Goal: Book appointment/travel/reservation

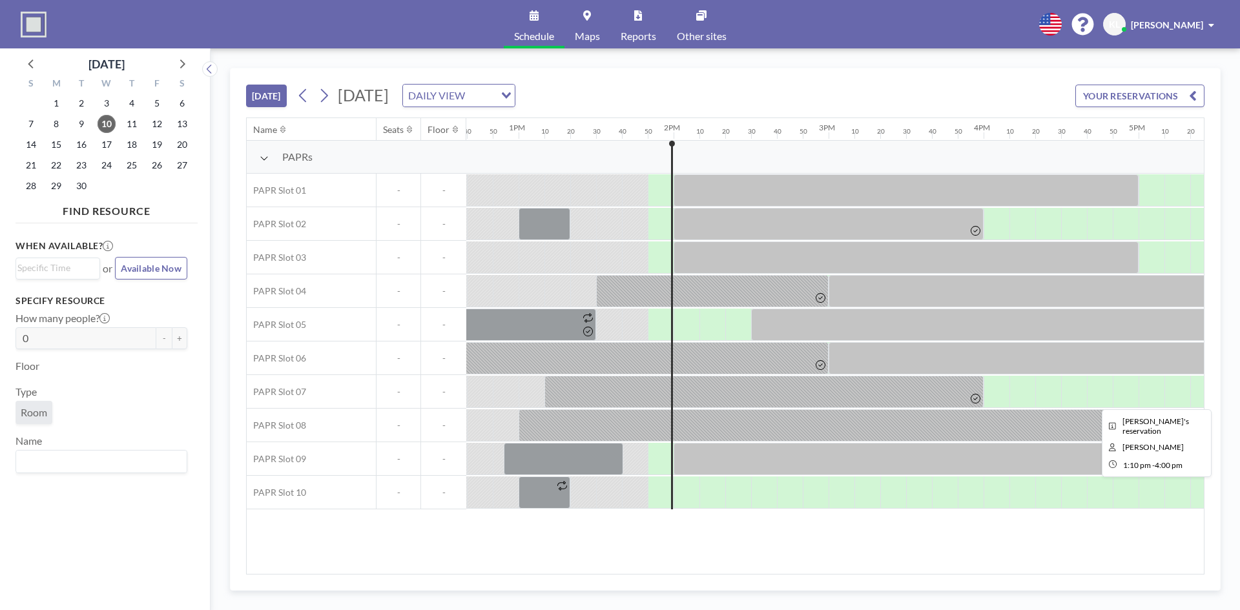
scroll to position [0, 2118]
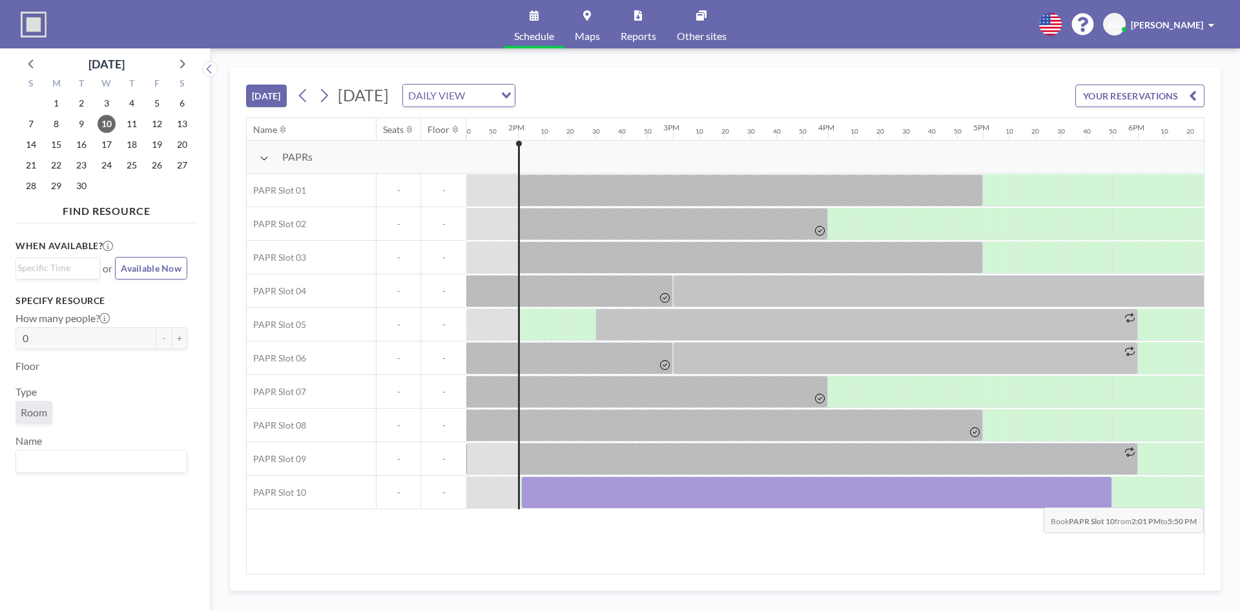
drag, startPoint x: 535, startPoint y: 496, endPoint x: 1078, endPoint y: 498, distance: 543.0
click at [1078, 498] on div at bounding box center [816, 493] width 591 height 32
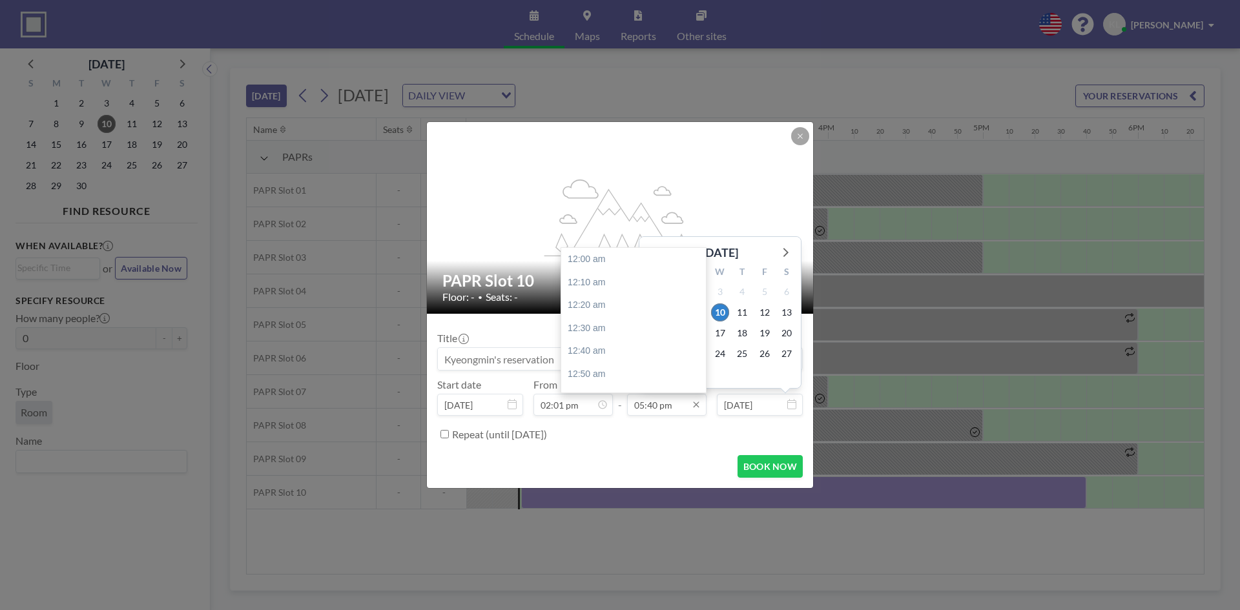
scroll to position [2436, 0]
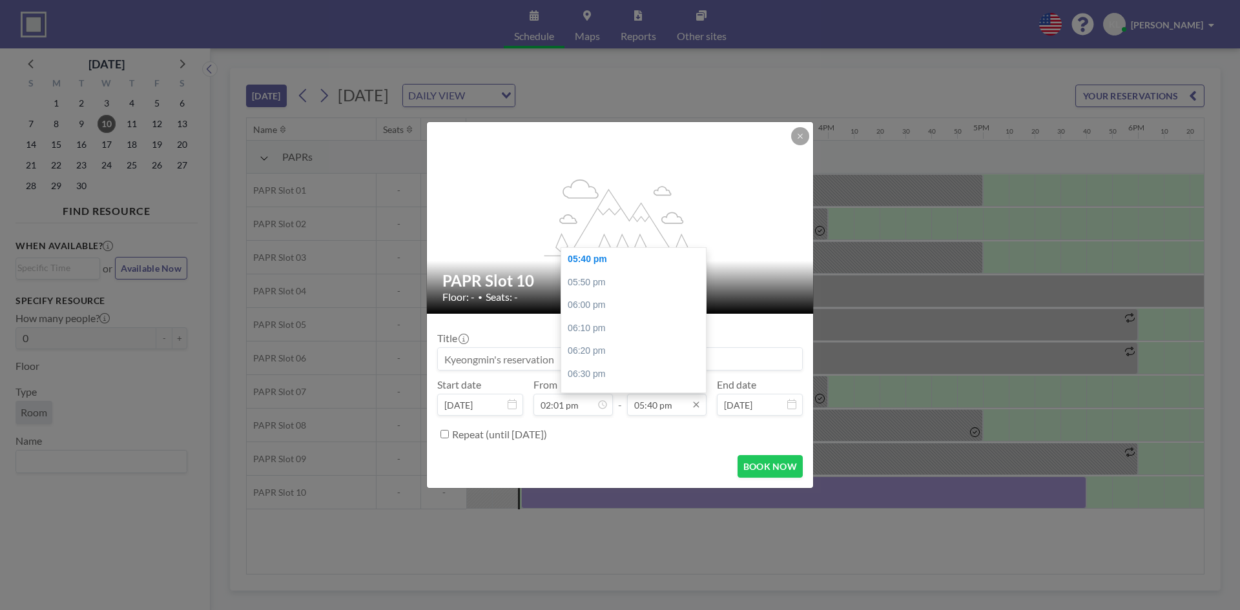
click at [671, 412] on input "05:40 pm" at bounding box center [666, 405] width 79 height 22
click at [599, 306] on div "06:00 pm" at bounding box center [636, 305] width 151 height 23
type input "06:00 pm"
click at [573, 406] on input "02:01 pm" at bounding box center [572, 405] width 79 height 22
click at [569, 257] on div "02:10 pm" at bounding box center [609, 259] width 151 height 23
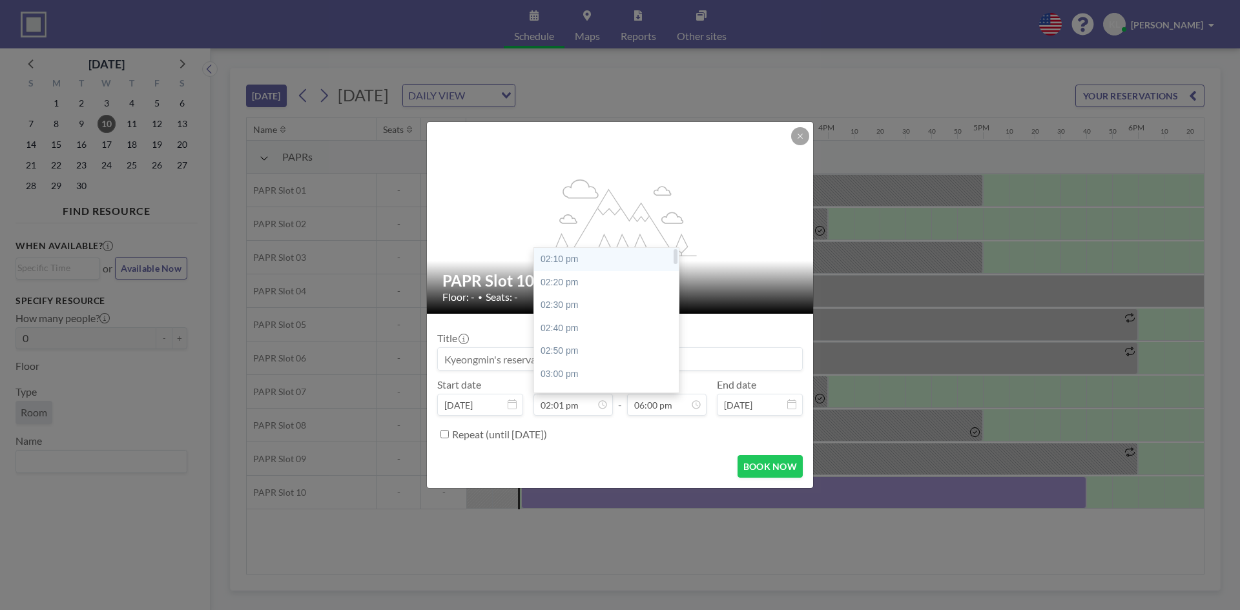
type input "02:10 pm"
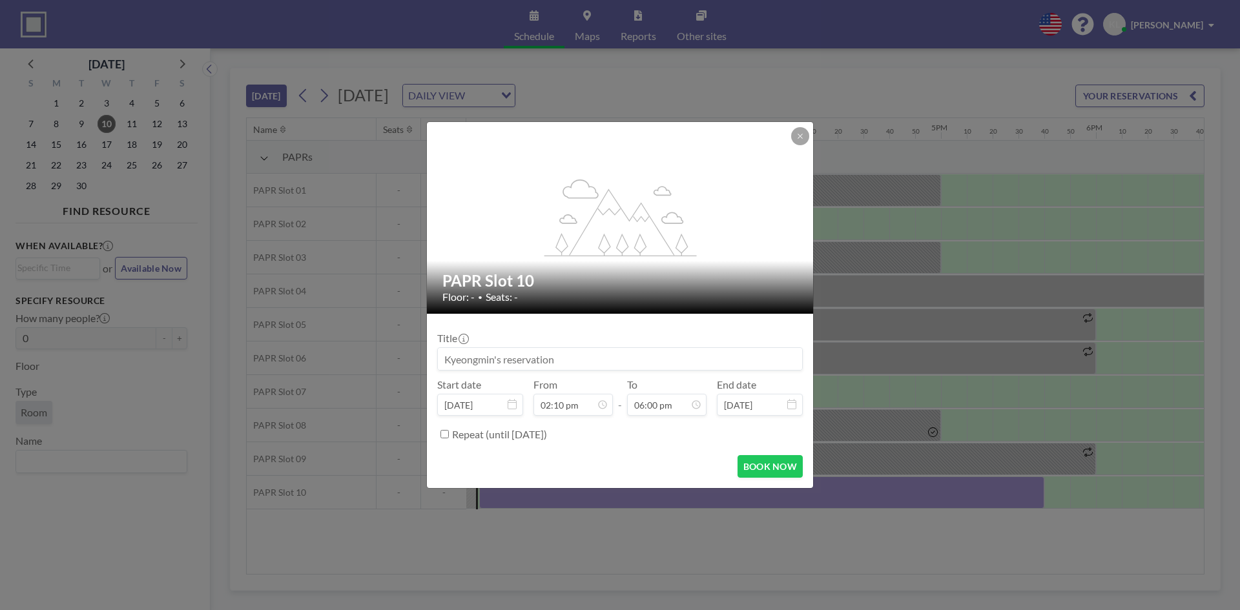
scroll to position [0, 2169]
click at [752, 469] on button "BOOK NOW" at bounding box center [769, 466] width 65 height 23
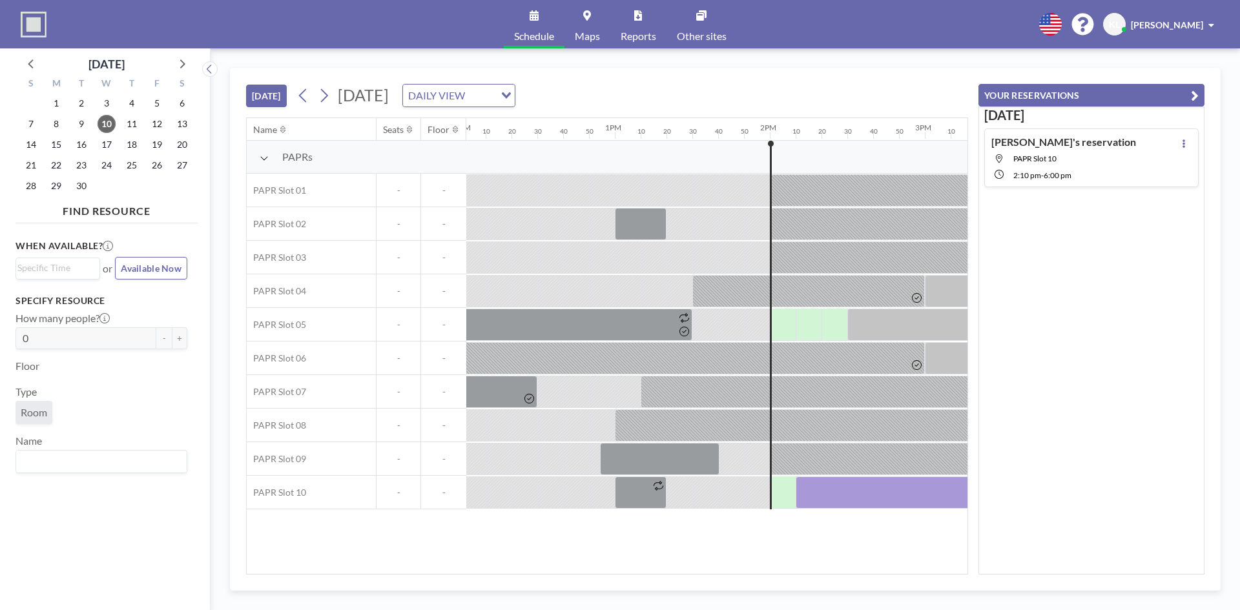
scroll to position [0, 1888]
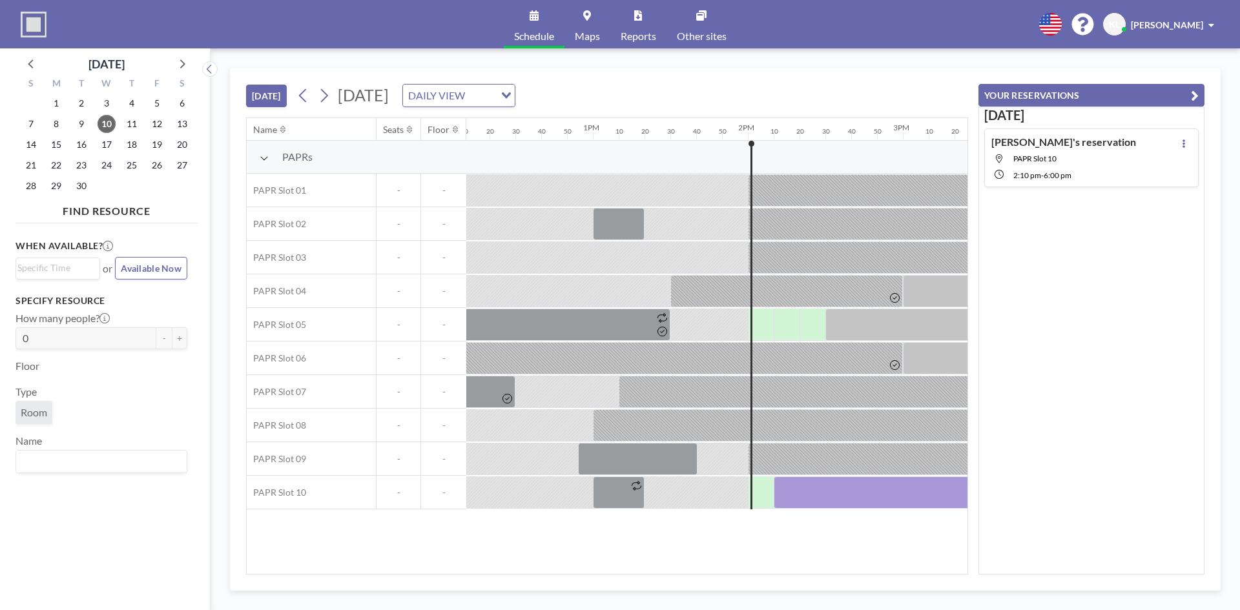
drag, startPoint x: 662, startPoint y: 567, endPoint x: 714, endPoint y: 564, distance: 51.8
click at [714, 564] on div "Name Seats Floor 12AM 10 20 30 40 50 1AM 10 20 30 40 50 2AM 10 20 30 40 50 3AM …" at bounding box center [607, 346] width 721 height 456
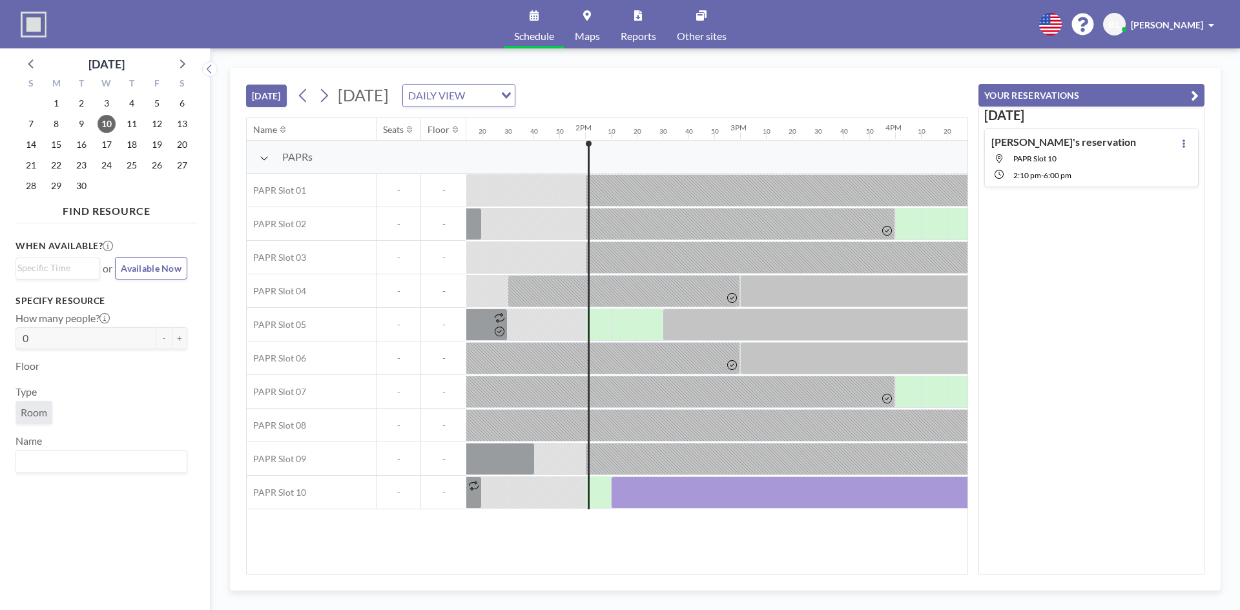
scroll to position [0, 2058]
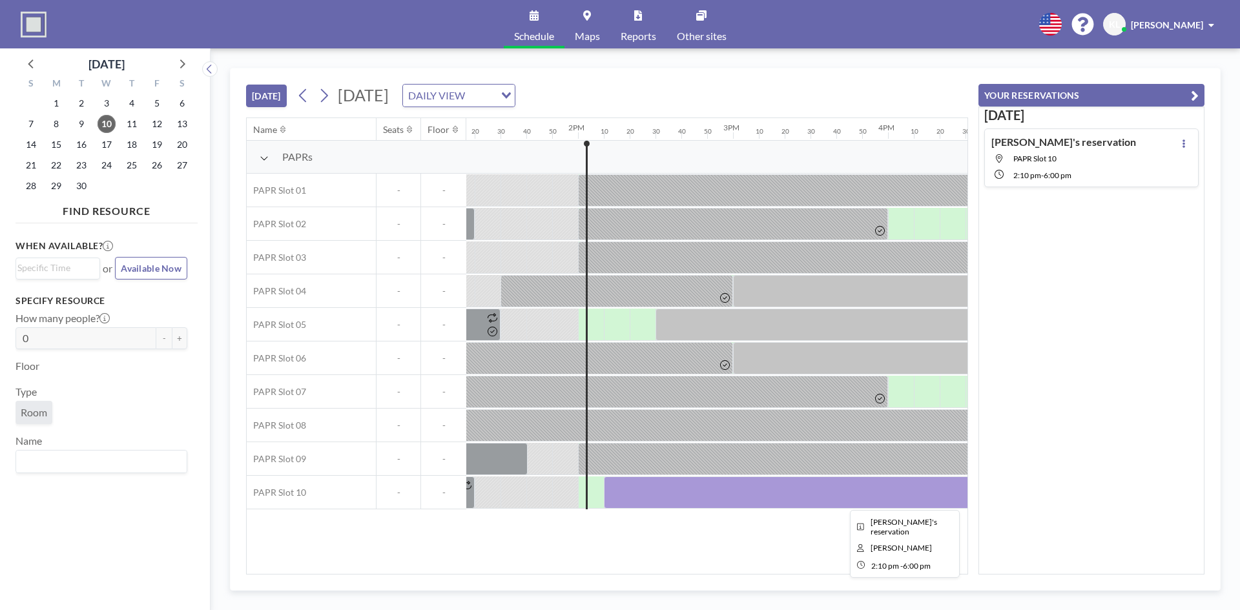
click at [666, 490] on div at bounding box center [901, 493] width 594 height 32
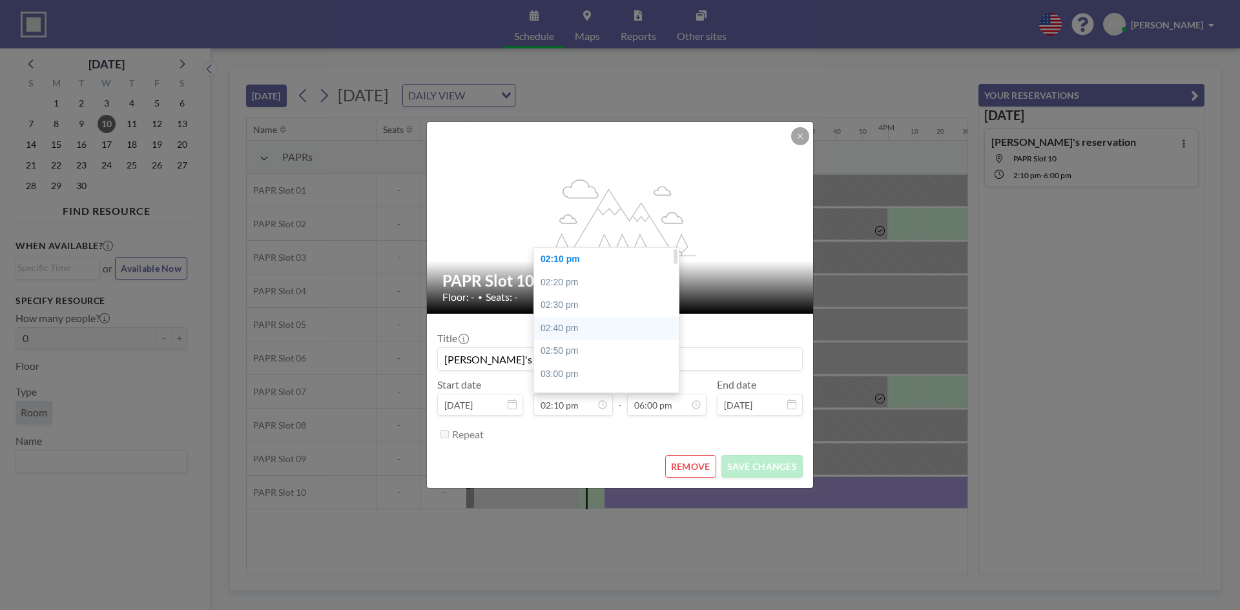
click at [568, 330] on div "02:40 pm" at bounding box center [609, 328] width 151 height 23
type input "02:40 pm"
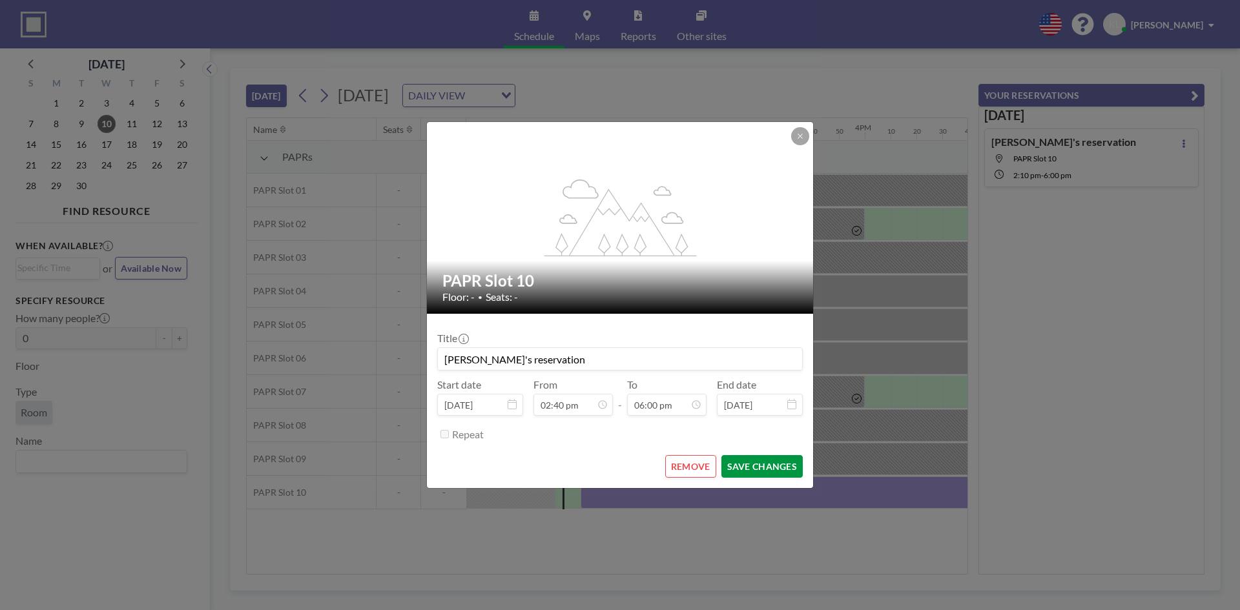
scroll to position [0, 2247]
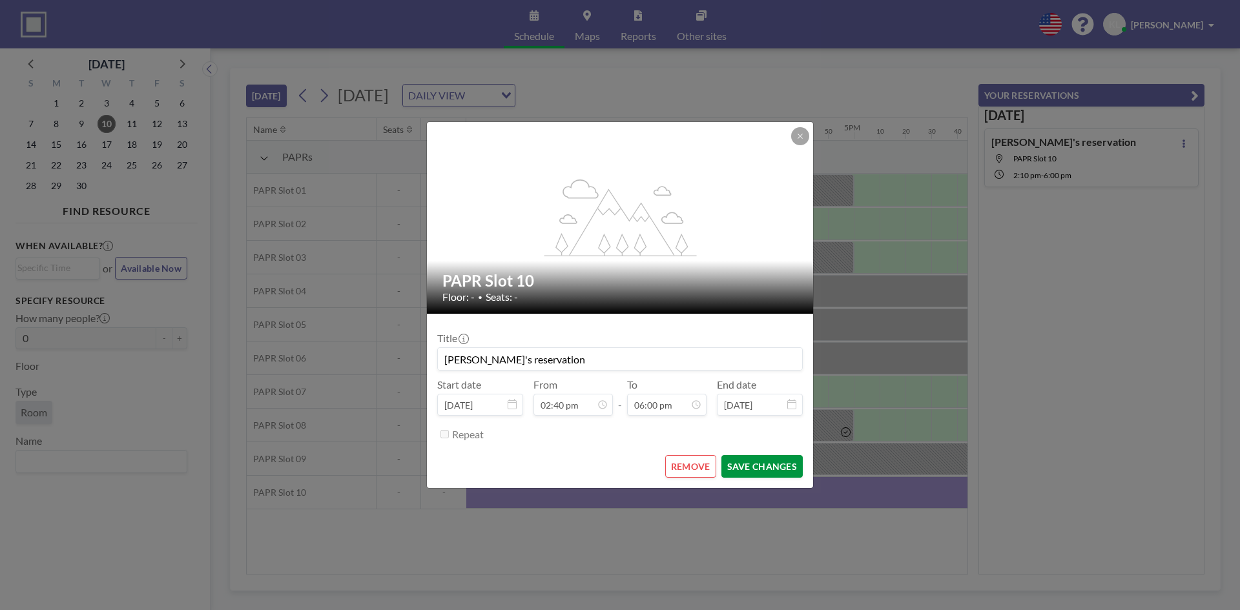
click at [764, 460] on button "SAVE CHANGES" at bounding box center [761, 466] width 81 height 23
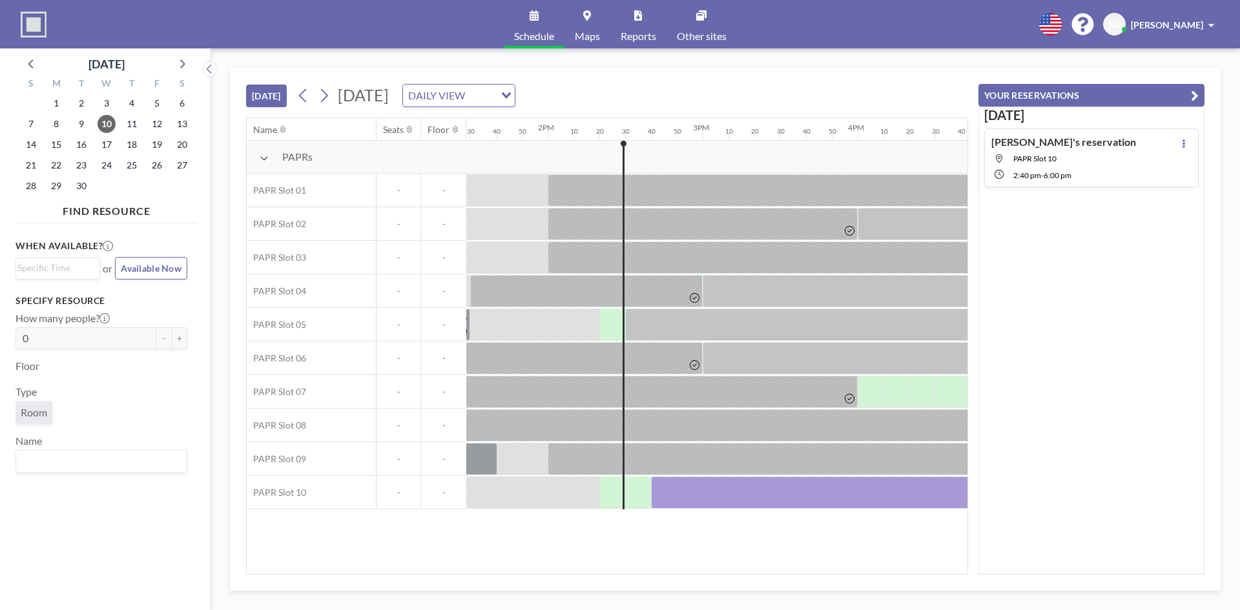
scroll to position [0, 2138]
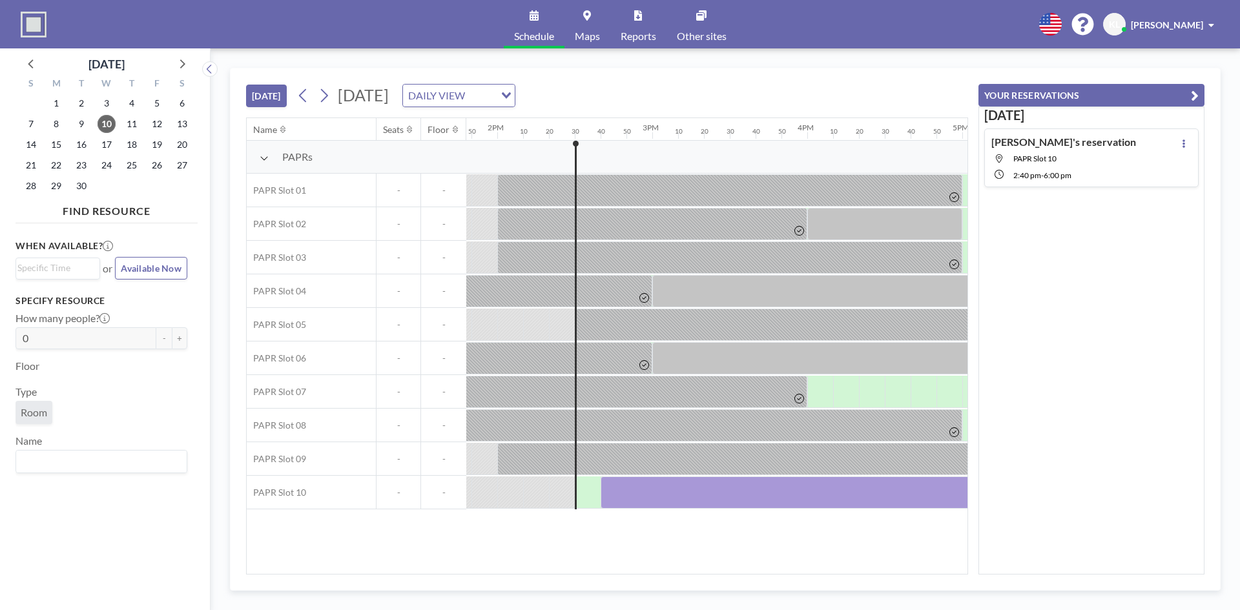
drag, startPoint x: 690, startPoint y: 576, endPoint x: 632, endPoint y: 573, distance: 57.6
click at [632, 573] on div "[DATE] [DATE] DAILY VIEW Loading... Name Seats Floor 12AM 10 20 30 40 50 1AM 10…" at bounding box center [725, 329] width 990 height 523
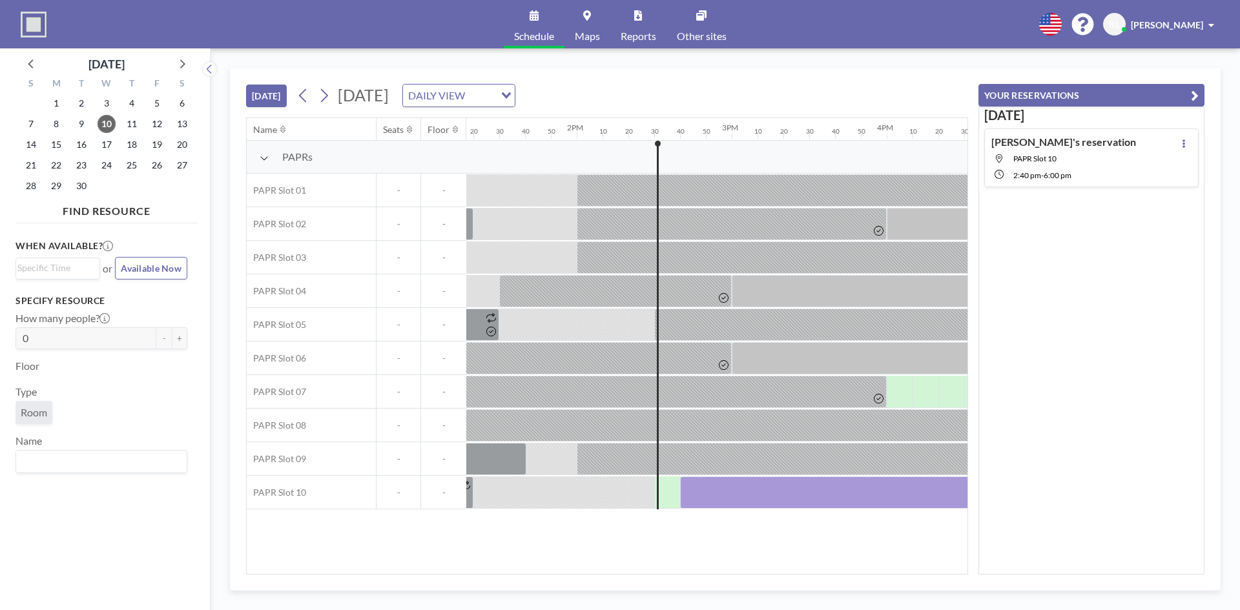
scroll to position [0, 2128]
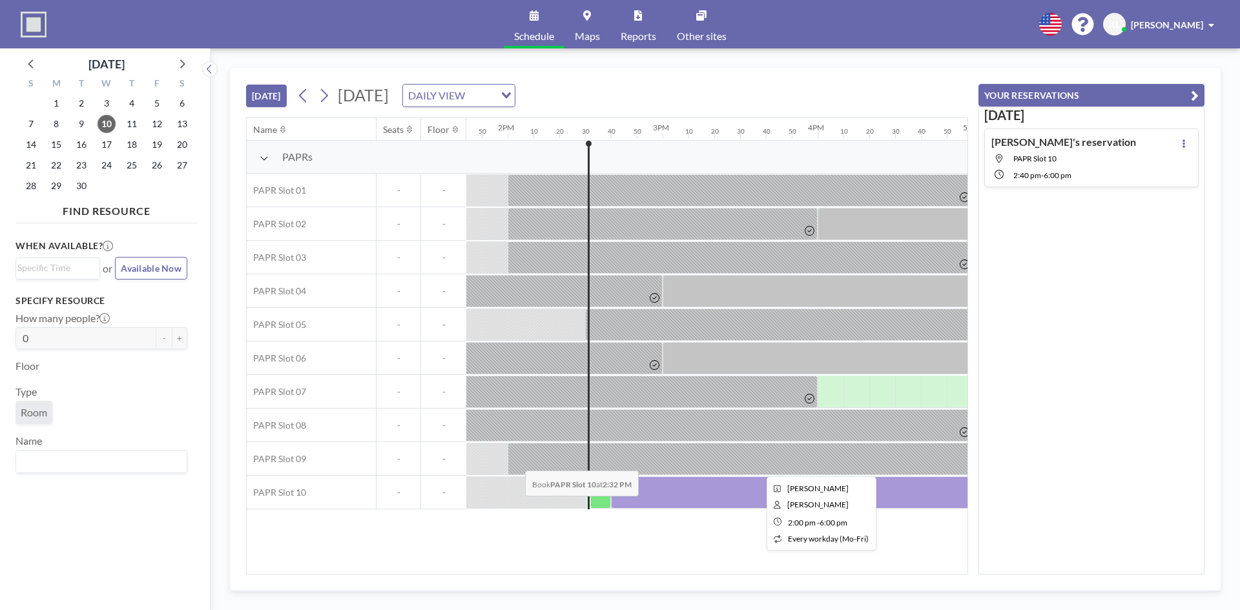
click at [515, 461] on div at bounding box center [818, 459] width 620 height 32
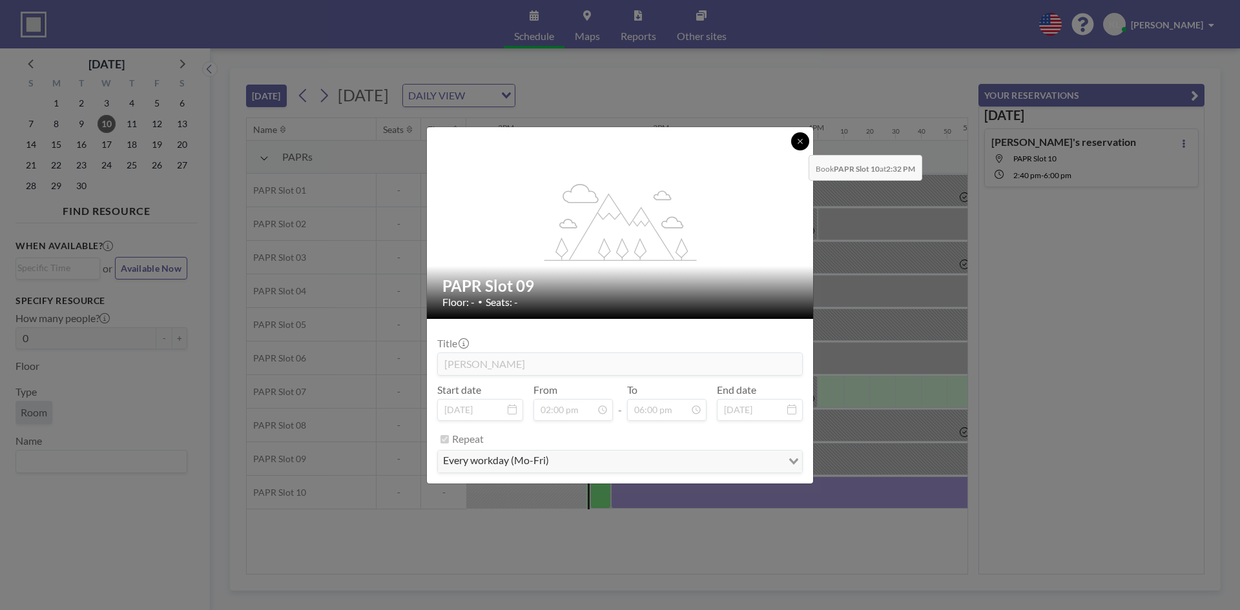
click at [798, 145] on button at bounding box center [800, 141] width 18 height 18
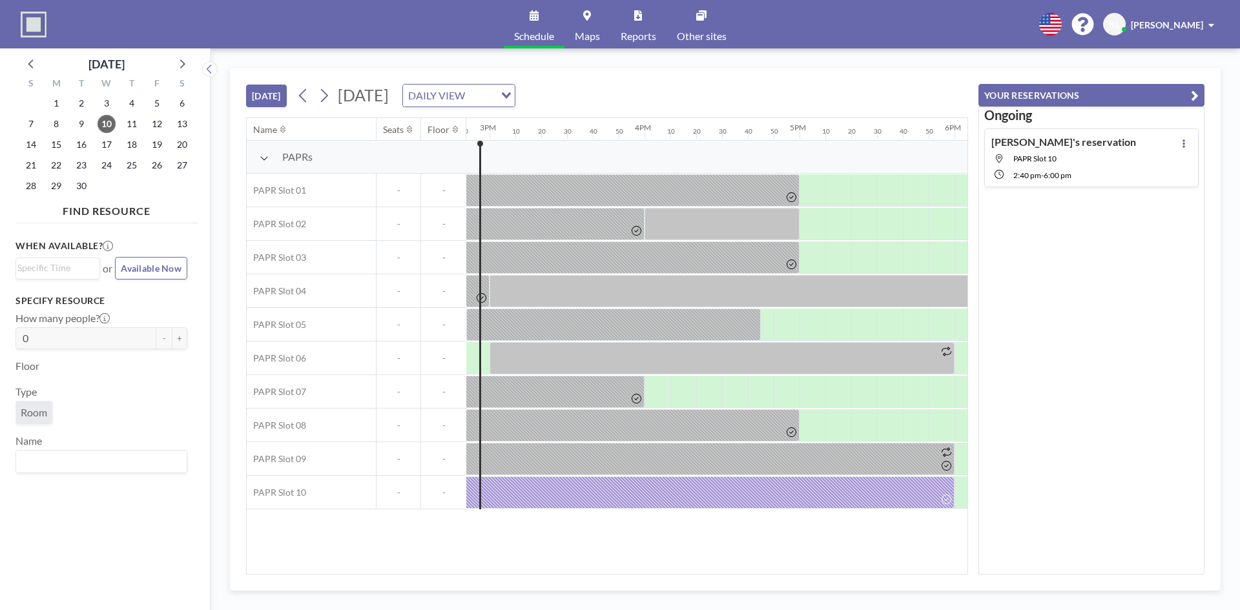
scroll to position [0, 2182]
